Goal: Find specific page/section: Find specific page/section

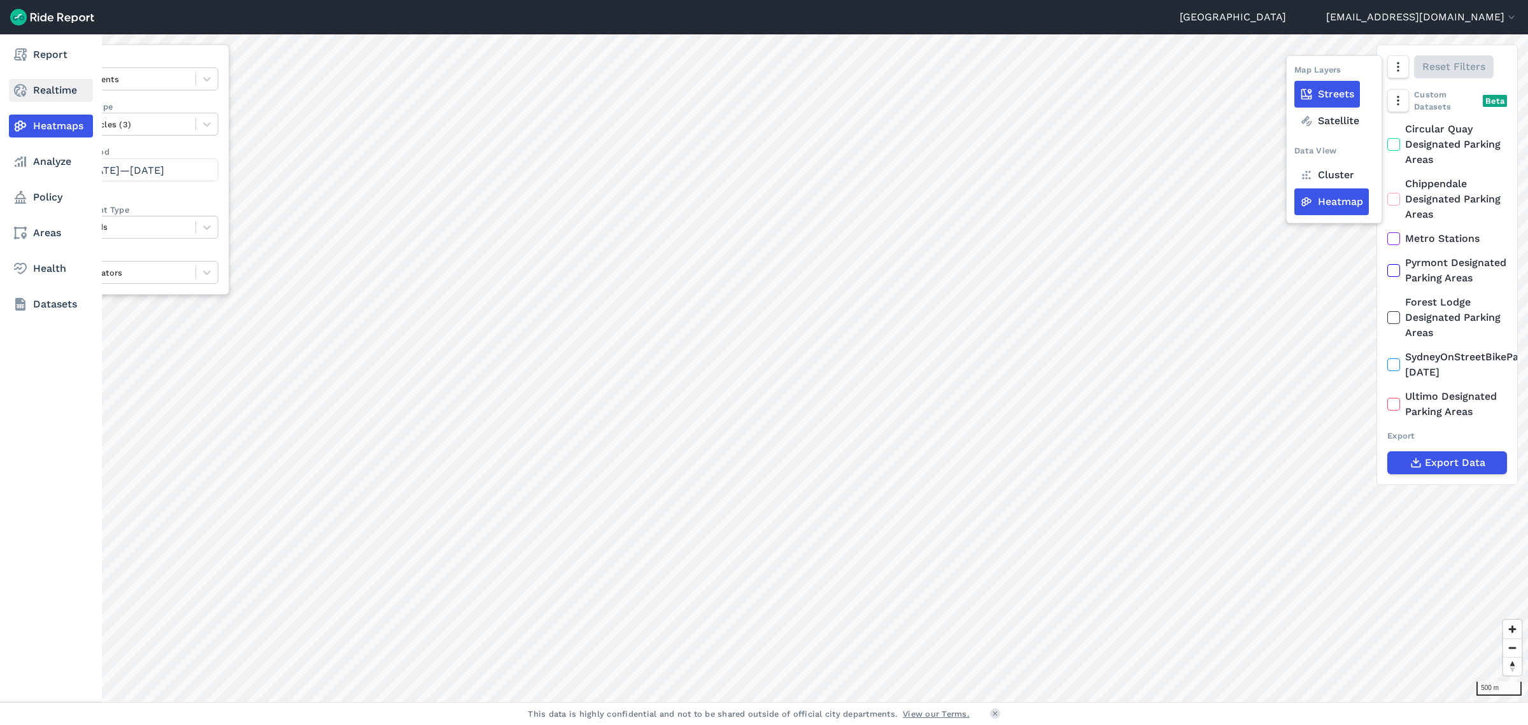
click at [53, 83] on link "Realtime" at bounding box center [51, 90] width 84 height 23
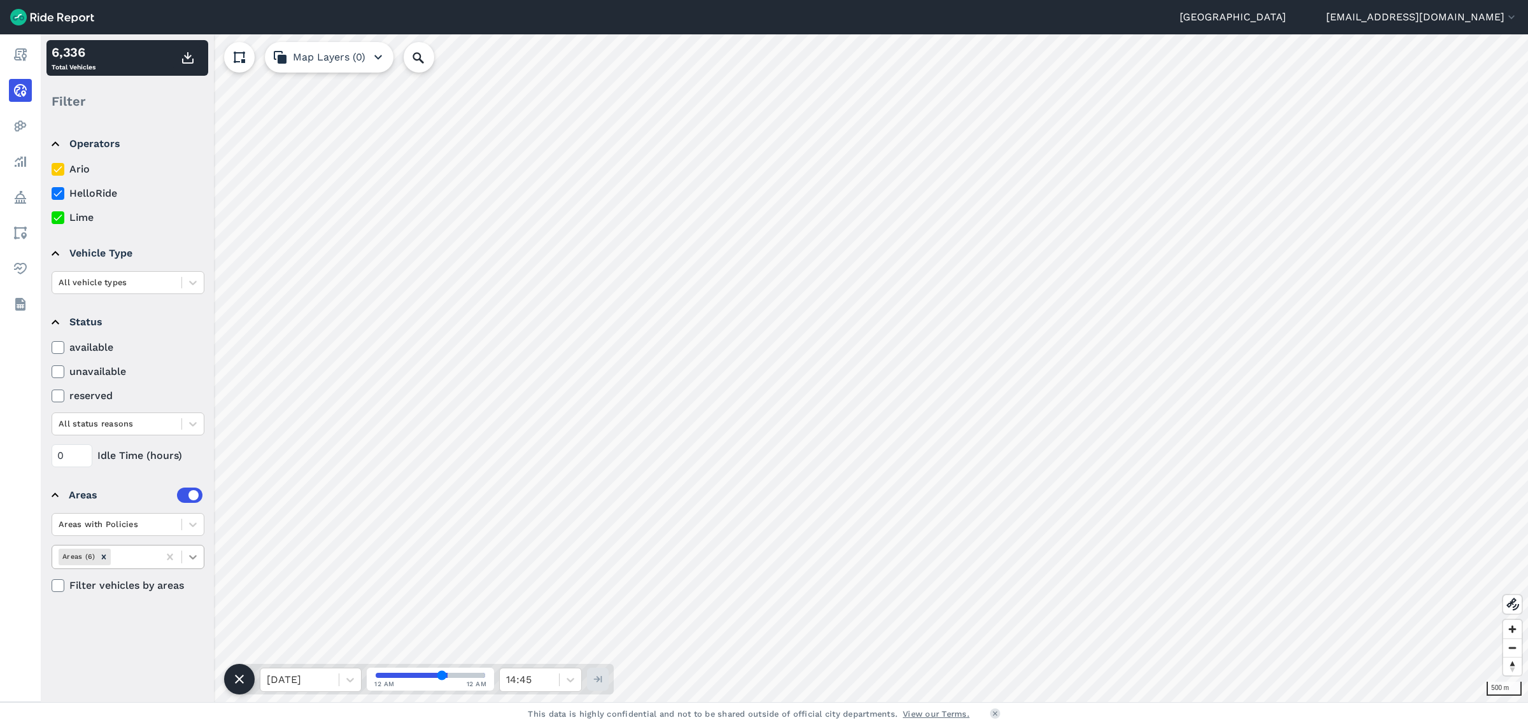
click at [195, 551] on icon at bounding box center [193, 557] width 13 height 13
click at [121, 686] on div "City of [GEOGRAPHIC_DATA] LGA" at bounding box center [128, 692] width 153 height 34
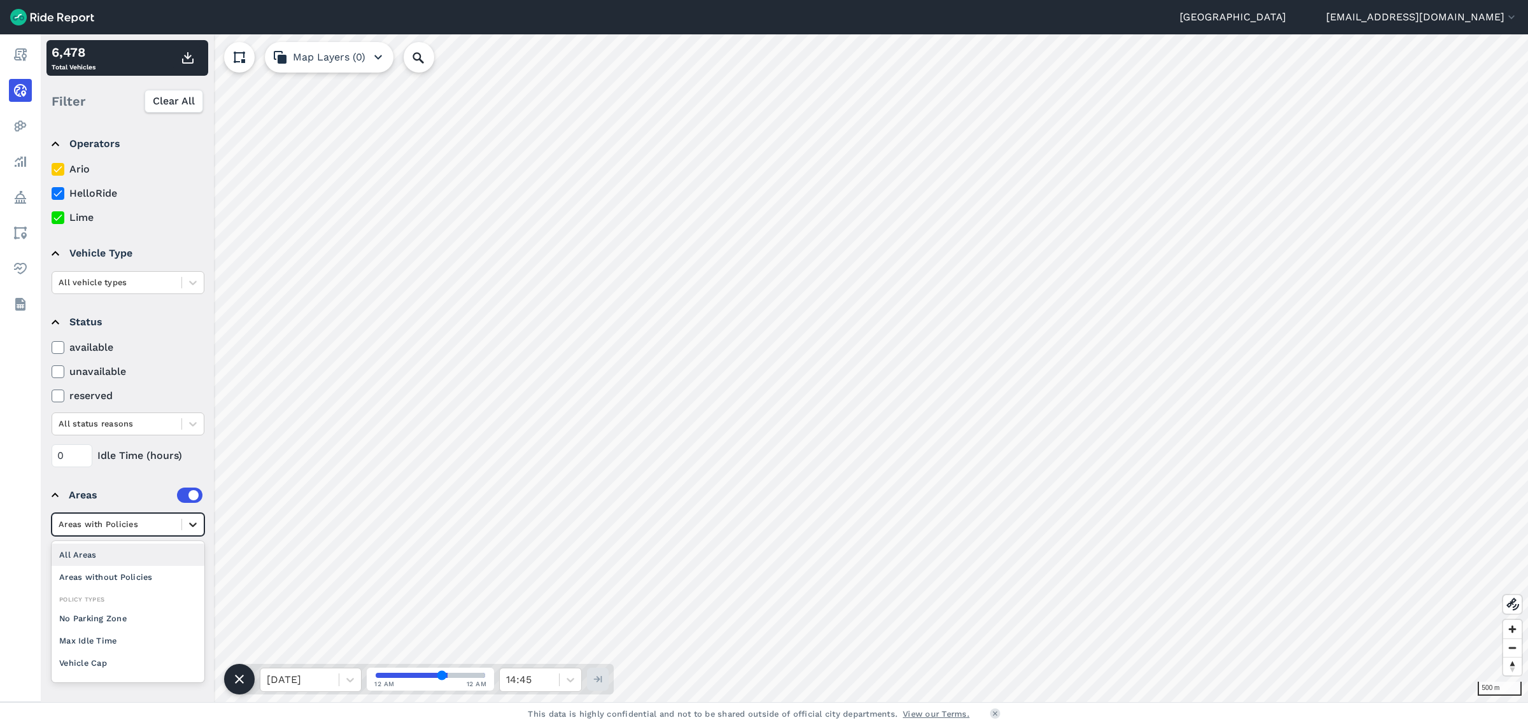
click at [195, 523] on icon at bounding box center [193, 525] width 8 height 4
click at [144, 457] on div "0 Idle Time (hours)" at bounding box center [128, 455] width 153 height 23
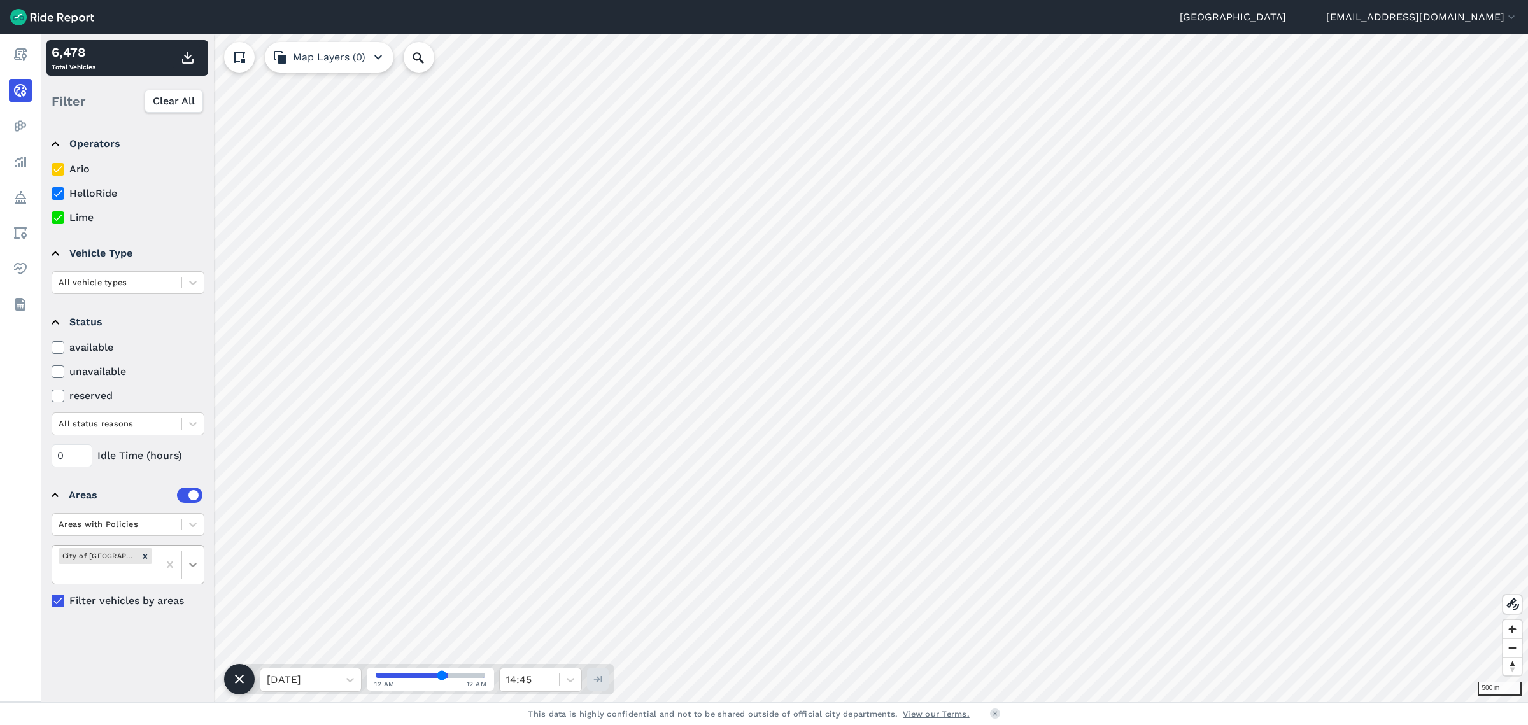
click at [195, 563] on icon at bounding box center [193, 565] width 8 height 4
click at [190, 524] on icon at bounding box center [193, 524] width 13 height 13
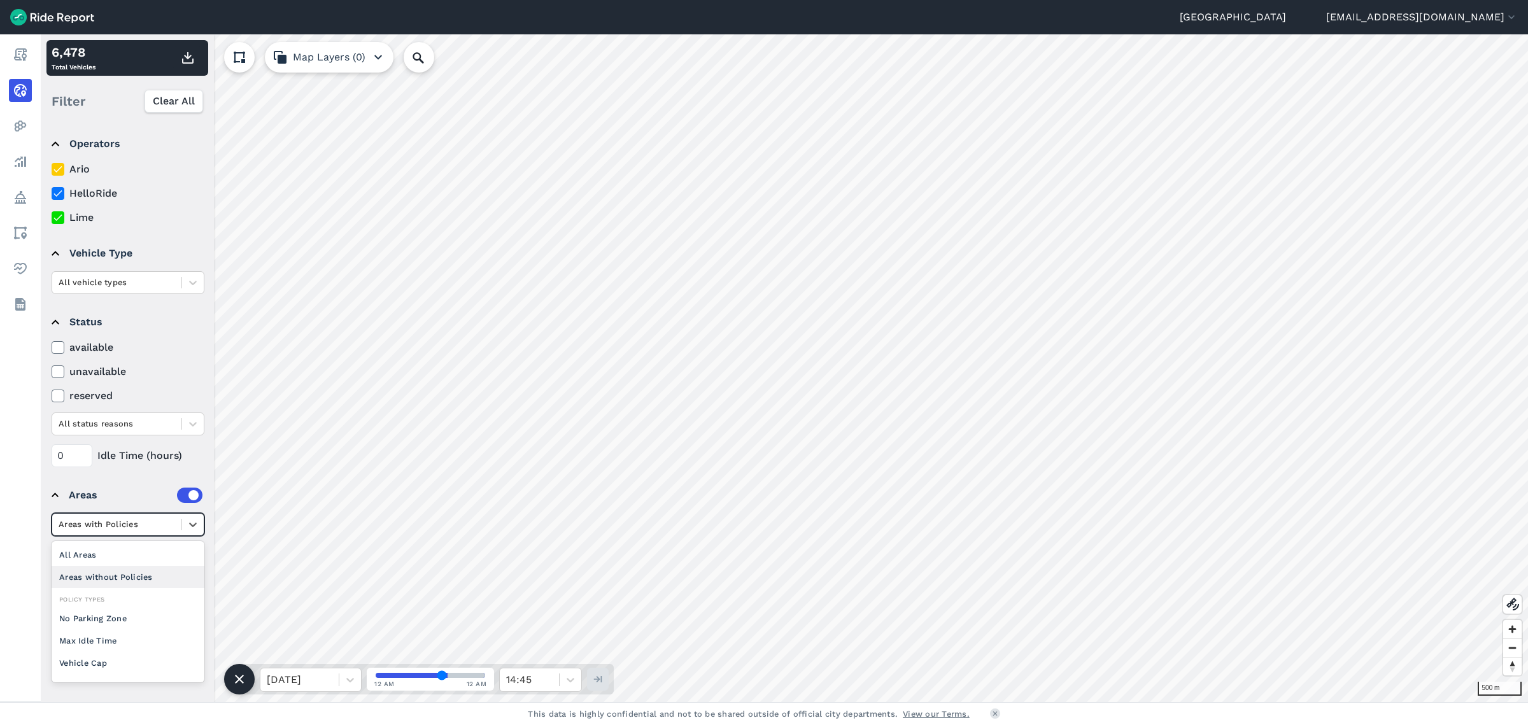
click at [126, 571] on div "Areas without Policies" at bounding box center [128, 577] width 153 height 22
click at [194, 551] on icon at bounding box center [193, 557] width 13 height 13
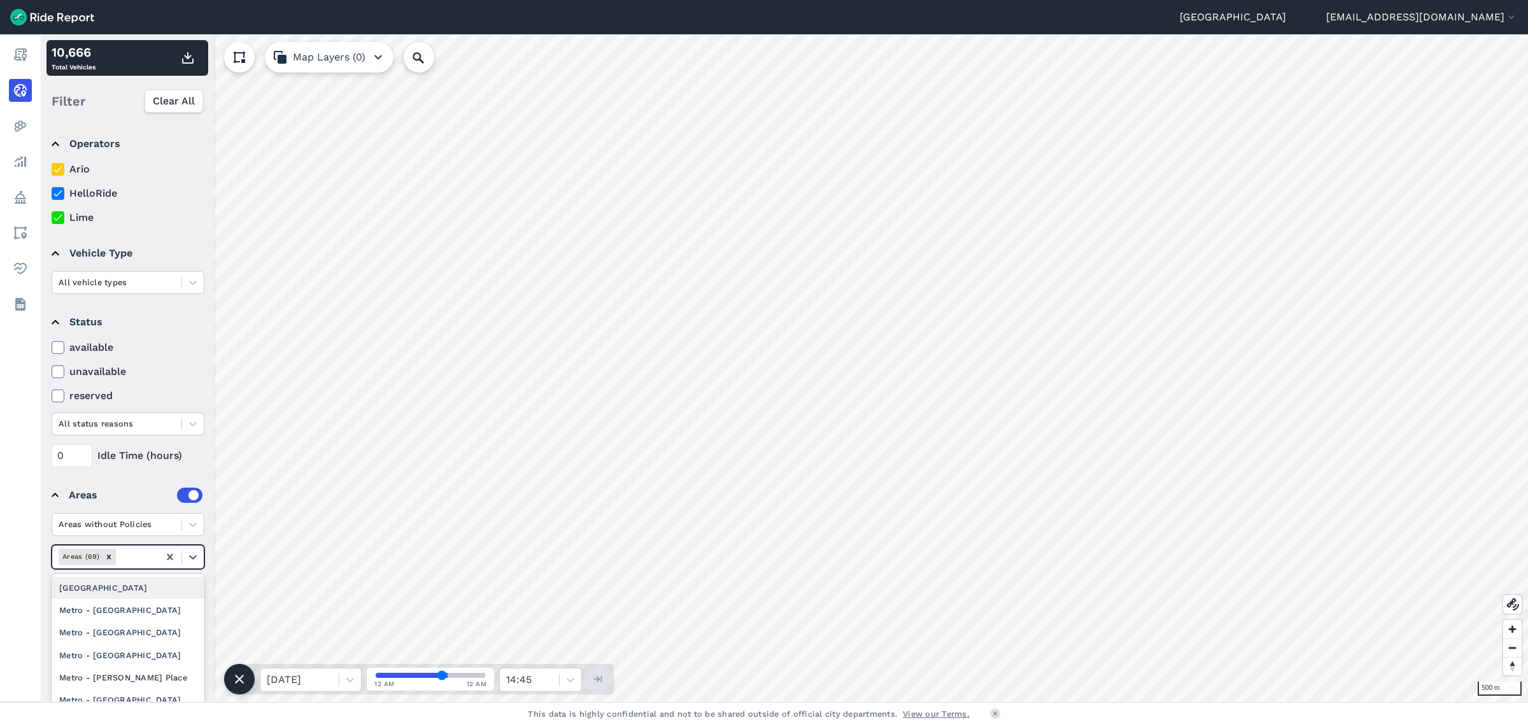
click at [120, 580] on div "[GEOGRAPHIC_DATA]" at bounding box center [128, 588] width 153 height 22
click at [472, 60] on input "Search Location or Vehicles" at bounding box center [487, 57] width 167 height 31
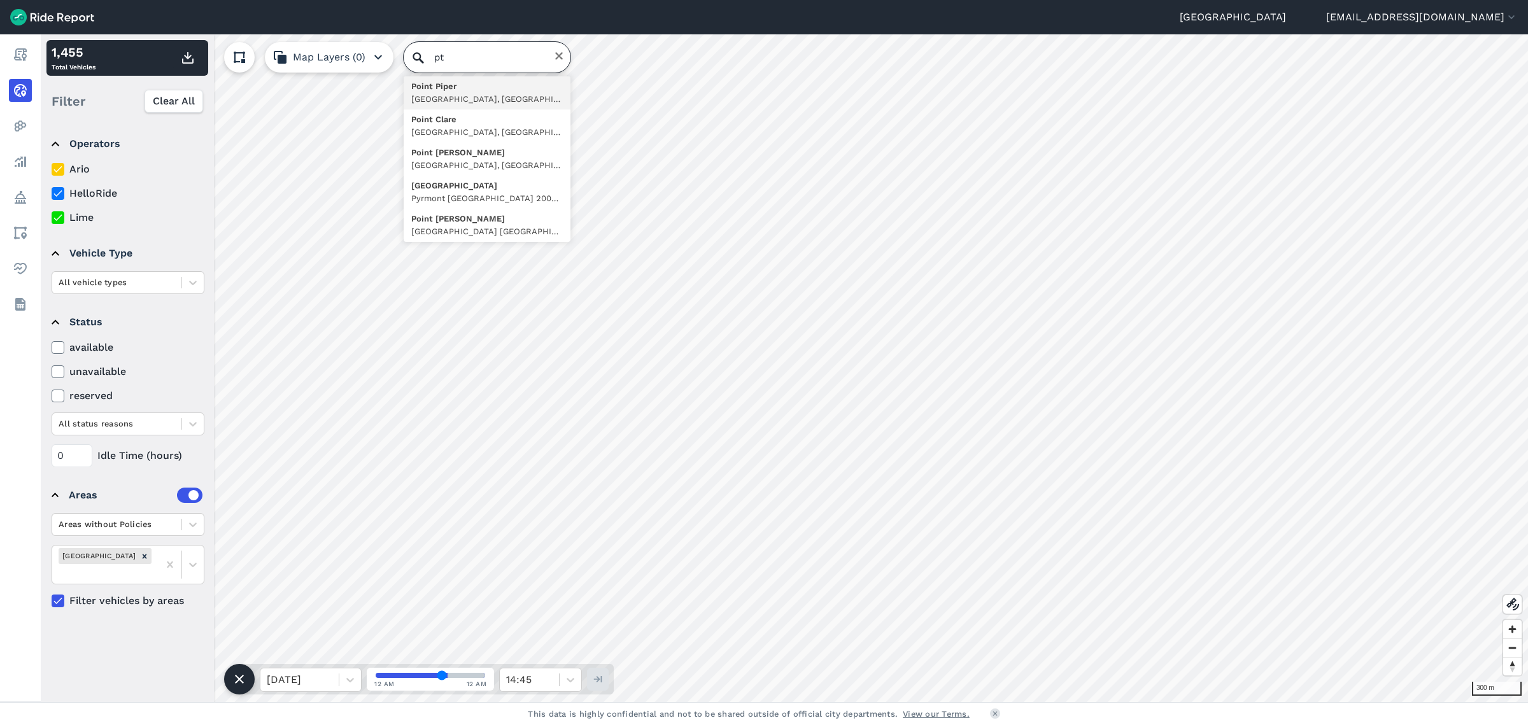
type input "p"
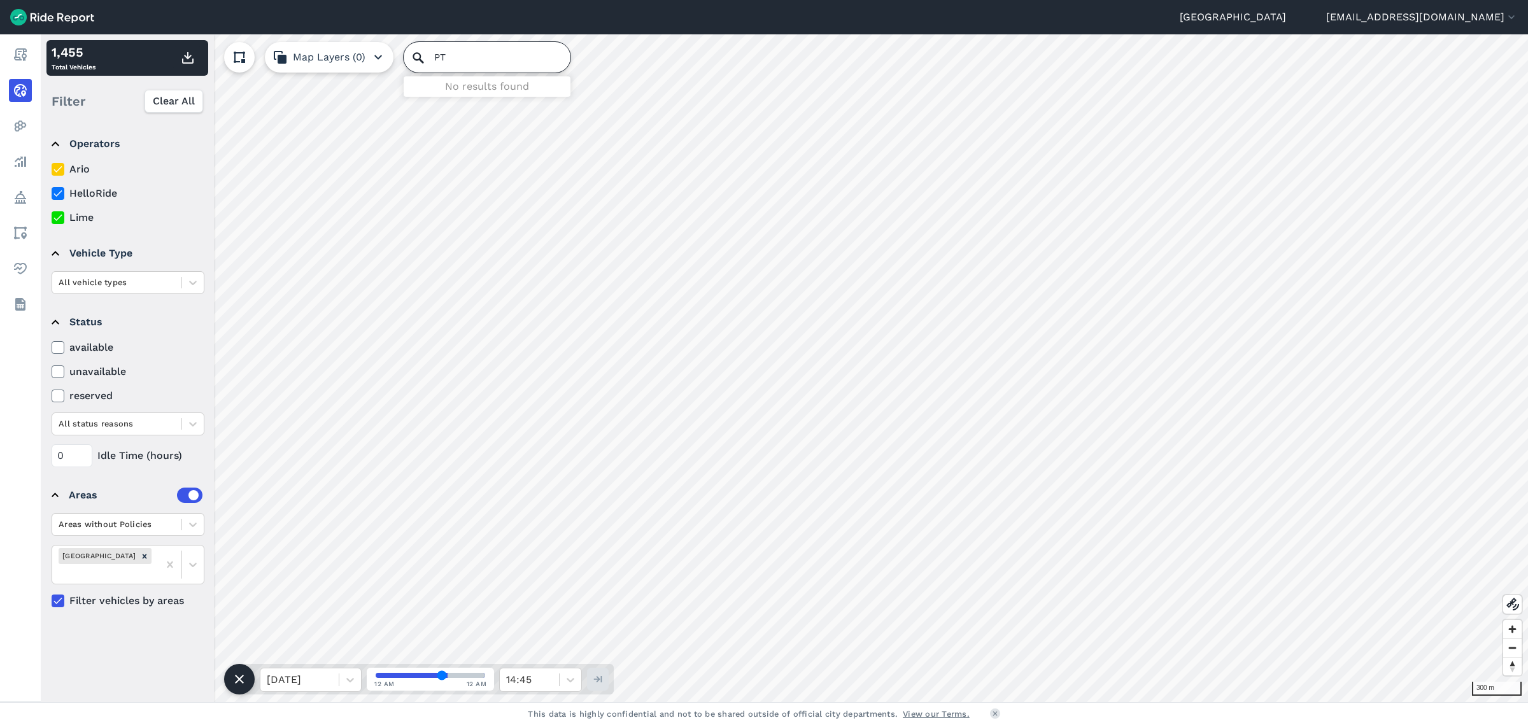
type input "P"
type input "L"
type input "EDGCXS"
